Goal: Information Seeking & Learning: Learn about a topic

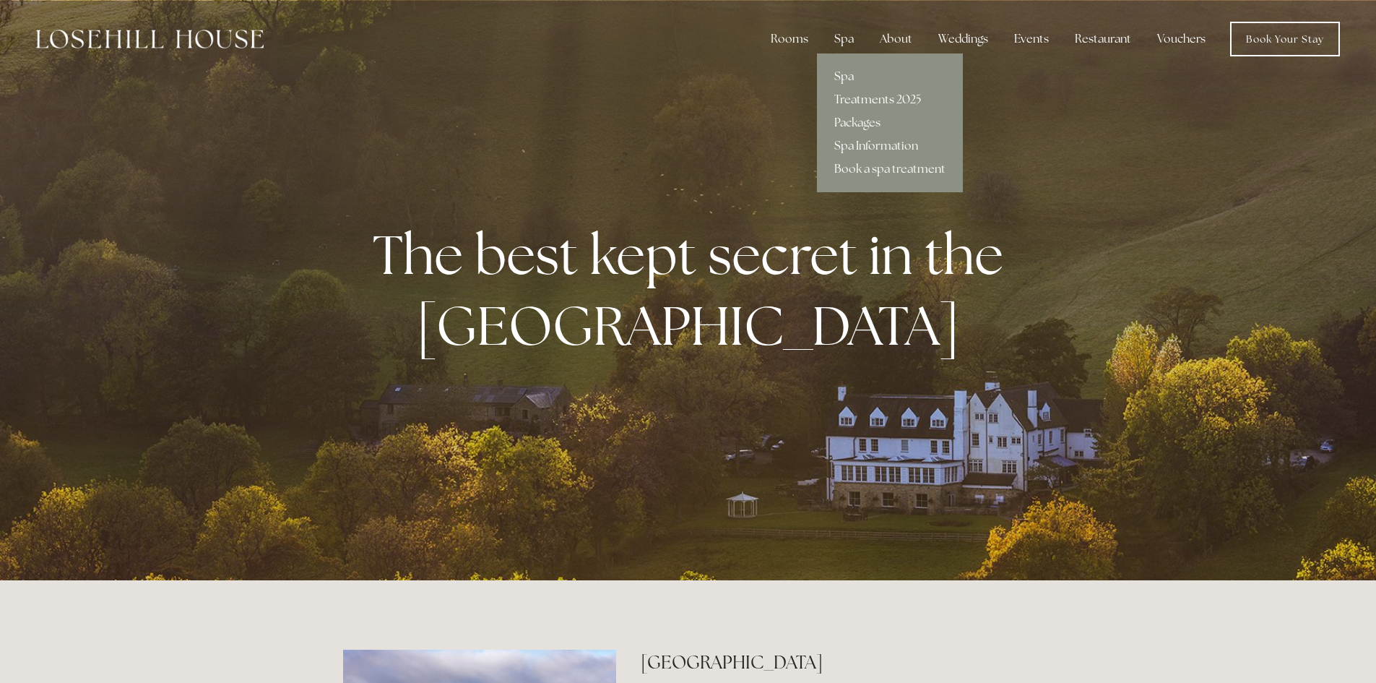
click at [855, 100] on link "Treatments 2025" at bounding box center [890, 99] width 146 height 23
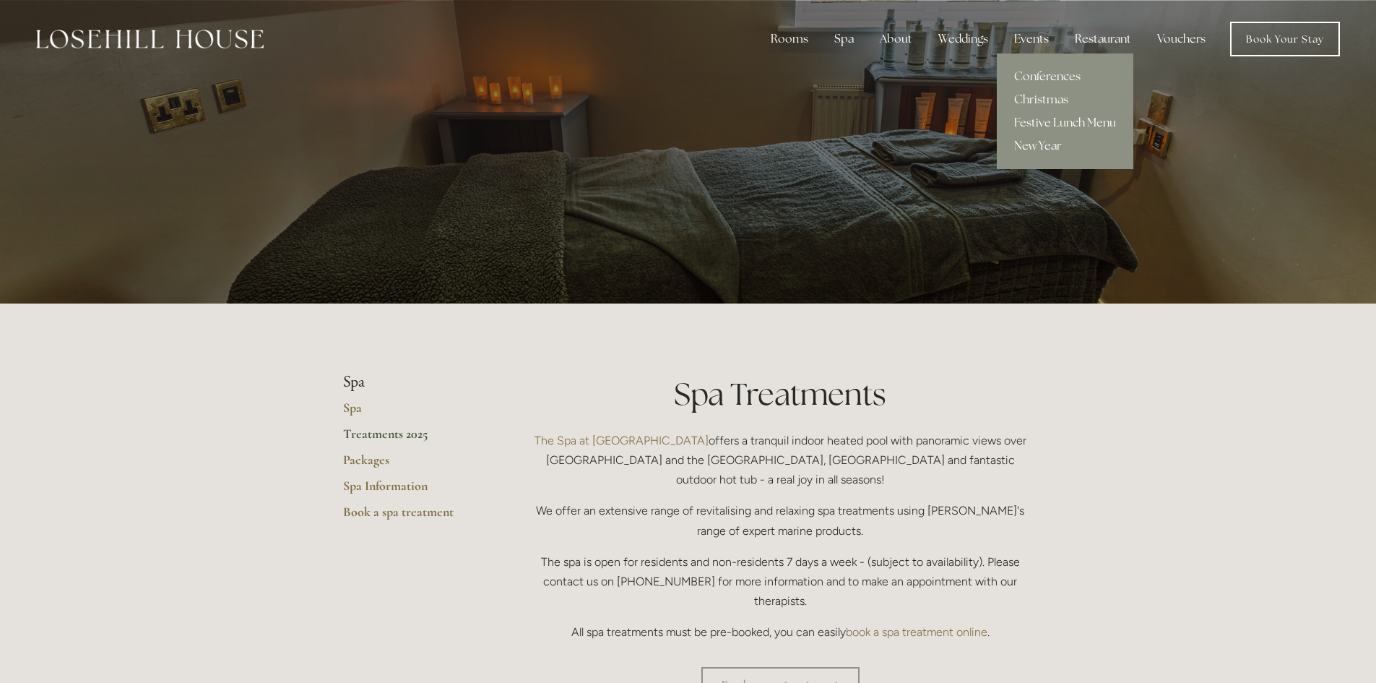
click at [1049, 119] on link "Festive Lunch Menu" at bounding box center [1065, 122] width 137 height 23
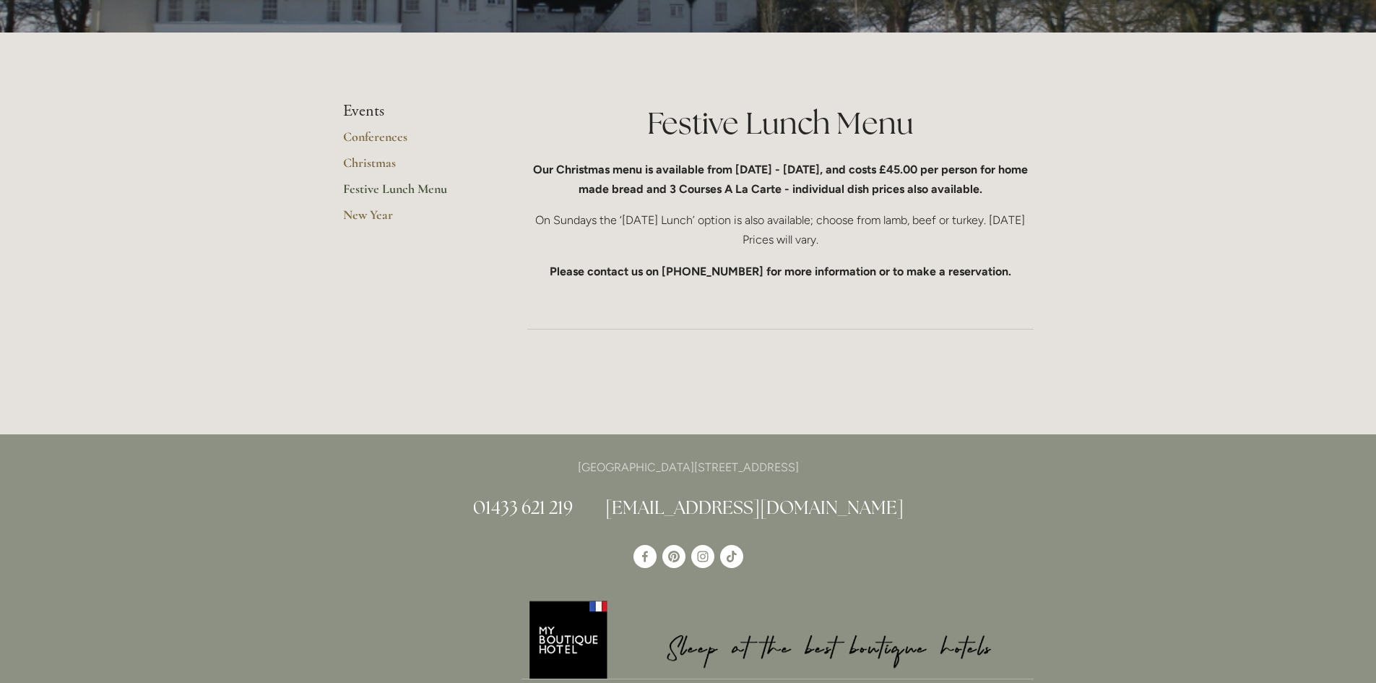
scroll to position [289, 0]
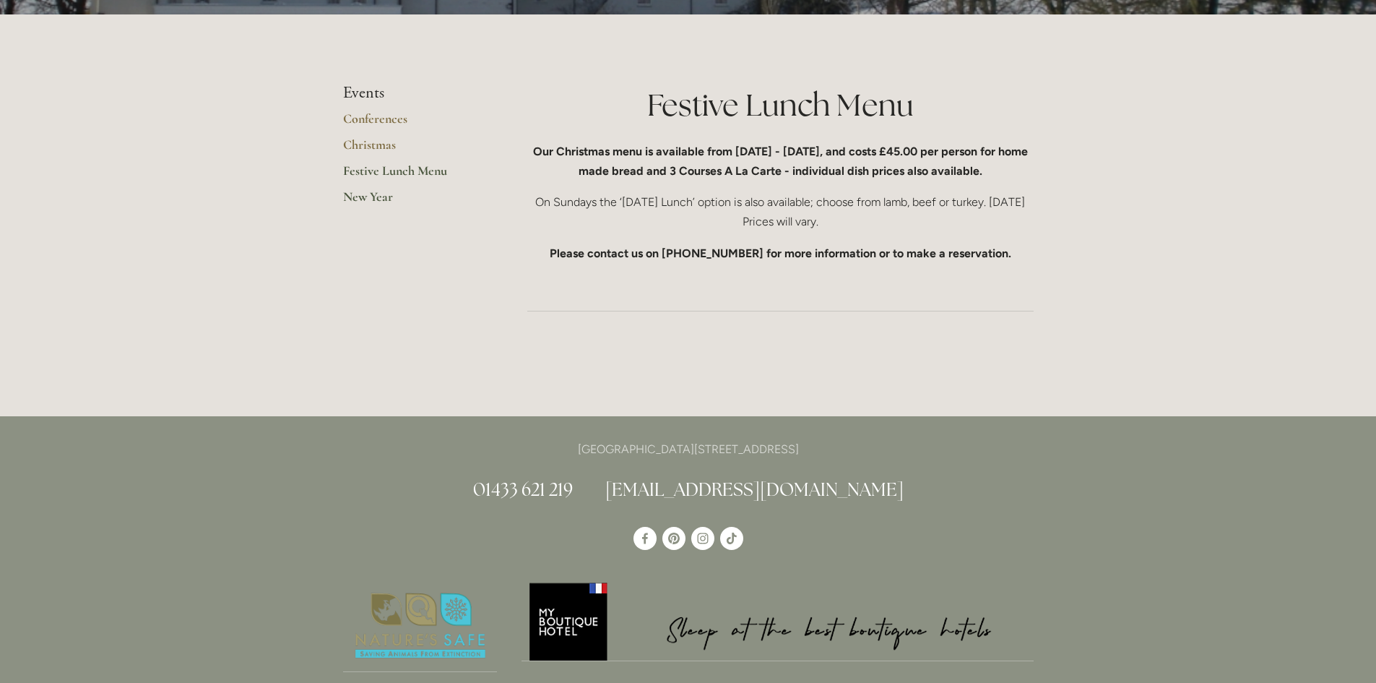
click at [362, 196] on link "New Year" at bounding box center [412, 202] width 138 height 26
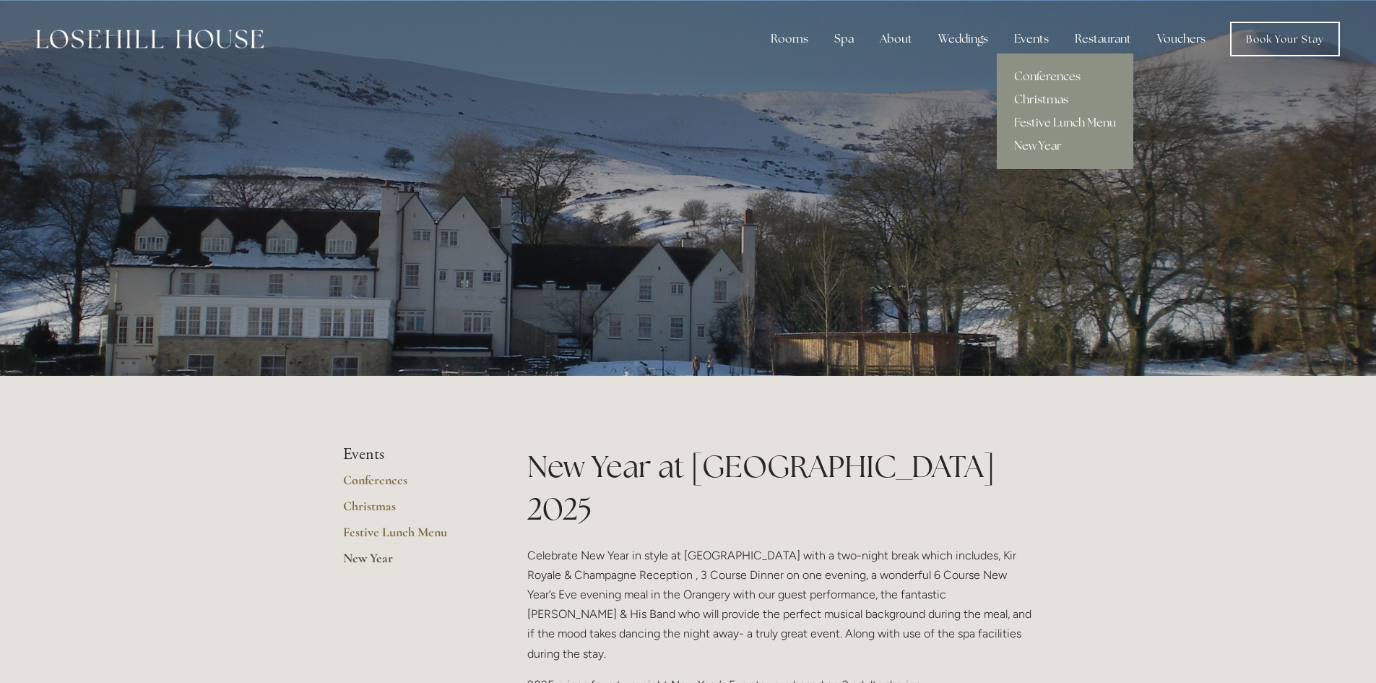
click at [1027, 98] on link "Christmas" at bounding box center [1065, 99] width 137 height 23
